Goal: Information Seeking & Learning: Understand process/instructions

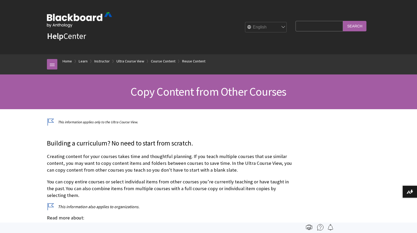
scroll to position [817, 0]
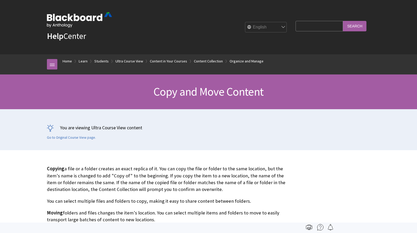
scroll to position [748, 0]
click at [73, 137] on link "Go to Original Course View page." at bounding box center [71, 137] width 49 height 5
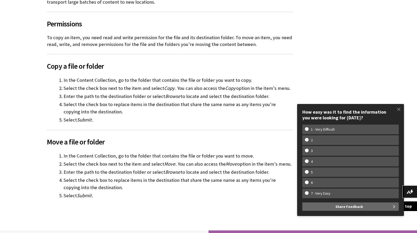
scroll to position [225, 0]
